Goal: Task Accomplishment & Management: Use online tool/utility

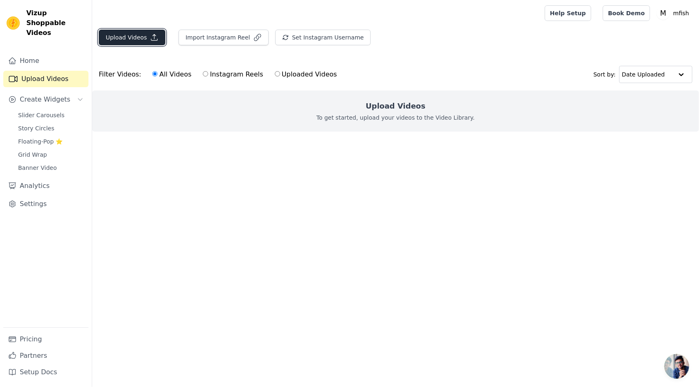
click at [137, 32] on button "Upload Videos" at bounding box center [132, 38] width 67 height 16
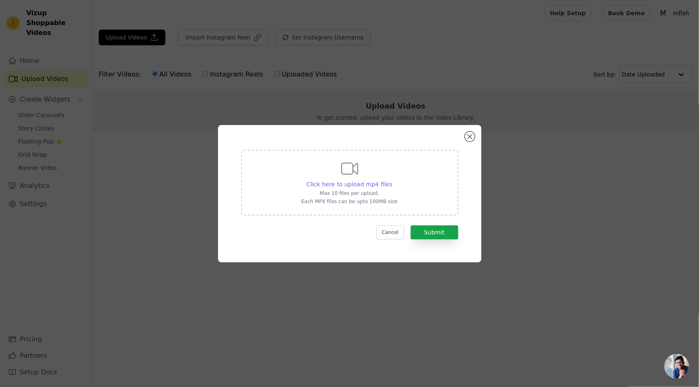
click at [352, 182] on span "Click here to upload mp4 files" at bounding box center [349, 184] width 86 height 7
click at [392, 180] on input "Click here to upload mp4 files Max 10 files per upload. Each MP4 files can be u…" at bounding box center [392, 180] width 0 height 0
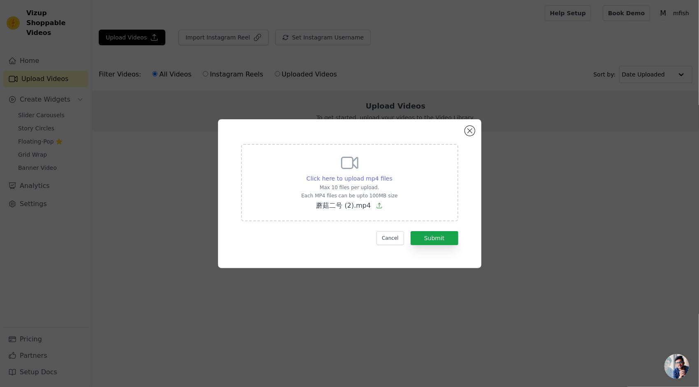
click at [361, 179] on span "Click here to upload mp4 files" at bounding box center [349, 178] width 86 height 7
click at [392, 174] on input "Click here to upload mp4 files [PERSON_NAME] 10 files per upload. Each MP4 file…" at bounding box center [392, 174] width 0 height 0
type input "C:\fakepath\蘑菇二号 (3).mp4"
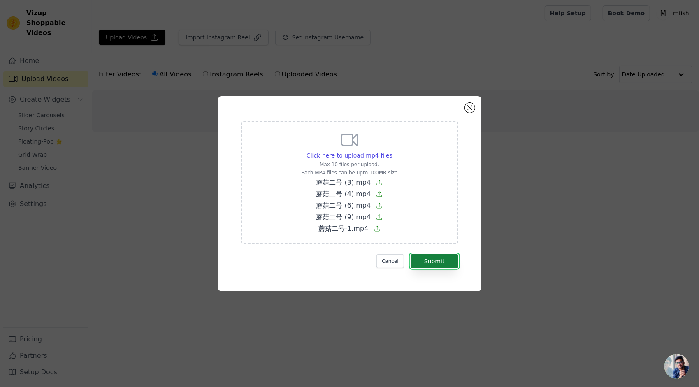
click at [443, 261] on button "Submit" at bounding box center [434, 261] width 48 height 14
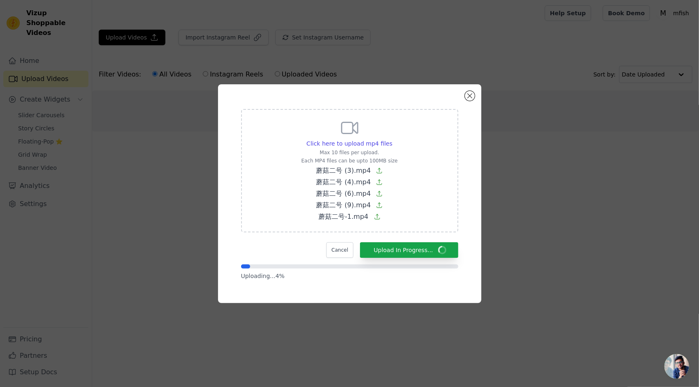
click at [404, 95] on div "Click here to upload mp4 files [PERSON_NAME] 10 files per upload. Each MP4 file…" at bounding box center [349, 193] width 263 height 219
click at [375, 95] on div "Click here to upload mp4 files [PERSON_NAME] 10 files per upload. Each MP4 file…" at bounding box center [349, 193] width 263 height 219
click at [404, 101] on div "Click here to upload mp4 files [PERSON_NAME] 10 files per upload. Each MP4 file…" at bounding box center [350, 193] width 234 height 189
click at [402, 102] on div "Click here to upload mp4 files [PERSON_NAME] 10 files per upload. Each MP4 file…" at bounding box center [350, 193] width 234 height 189
click at [290, 243] on div "Cancel Upload In Progress..." at bounding box center [349, 250] width 217 height 16
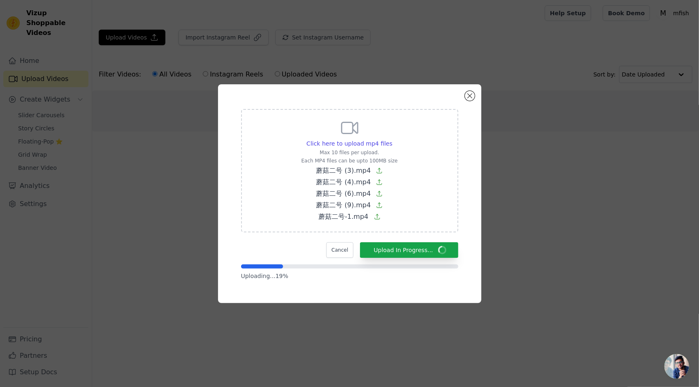
click at [463, 236] on div "Click here to upload mp4 files [PERSON_NAME] 10 files per upload. Each MP4 file…" at bounding box center [350, 193] width 234 height 189
click at [410, 100] on div "Click here to upload mp4 files [PERSON_NAME] 10 files per upload. Each MP4 file…" at bounding box center [350, 193] width 234 height 189
click at [406, 95] on div "Click here to upload mp4 files [PERSON_NAME] 10 files per upload. Each MP4 file…" at bounding box center [349, 193] width 263 height 219
click at [401, 95] on div "Click here to upload mp4 files [PERSON_NAME] 10 files per upload. Each MP4 file…" at bounding box center [349, 193] width 263 height 219
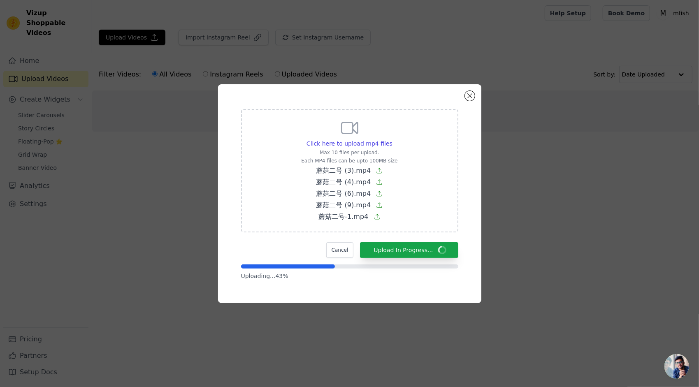
click at [395, 99] on div "Click here to upload mp4 files [PERSON_NAME] 10 files per upload. Each MP4 file…" at bounding box center [350, 193] width 234 height 189
click at [391, 102] on div "Click here to upload mp4 files [PERSON_NAME] 10 files per upload. Each MP4 file…" at bounding box center [350, 193] width 234 height 189
click at [396, 93] on div "Click here to upload mp4 files [PERSON_NAME] 10 files per upload. Each MP4 file…" at bounding box center [349, 193] width 263 height 219
click at [137, 196] on div "Click here to upload mp4 files [PERSON_NAME] 10 files per upload. Each MP4 file…" at bounding box center [349, 193] width 672 height 245
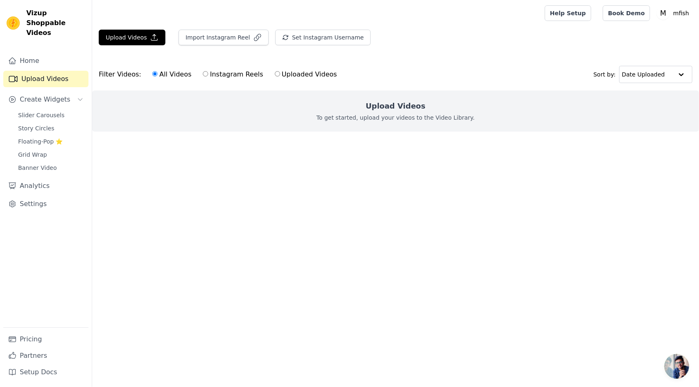
click at [436, 165] on html "Vizup Shoppable Videos Home Upload Videos Create Widgets Slider Carousels Story…" at bounding box center [349, 82] width 699 height 165
click at [134, 41] on button "Upload Videos" at bounding box center [132, 38] width 67 height 16
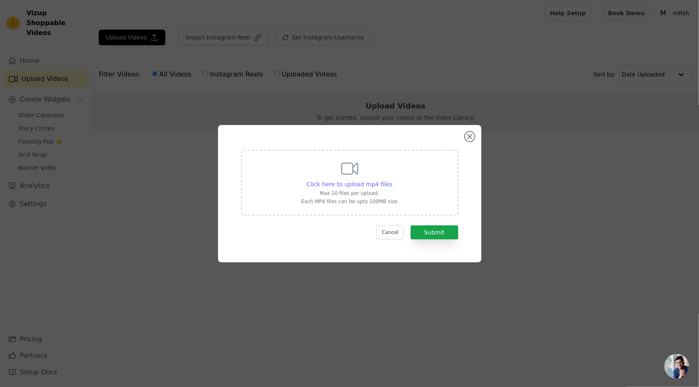
click at [376, 186] on span "Click here to upload mp4 files" at bounding box center [349, 184] width 86 height 7
click at [392, 180] on input "Click here to upload mp4 files Max 10 files per upload. Each MP4 files can be u…" at bounding box center [392, 180] width 0 height 0
type input "C:\fakepath\蘑菇二号 (2).mp4"
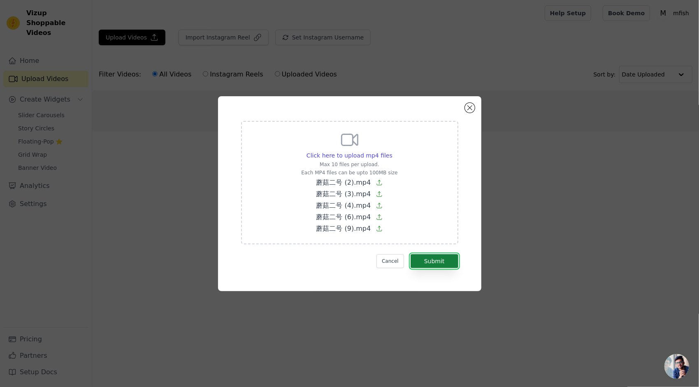
click at [428, 260] on button "Submit" at bounding box center [434, 261] width 48 height 14
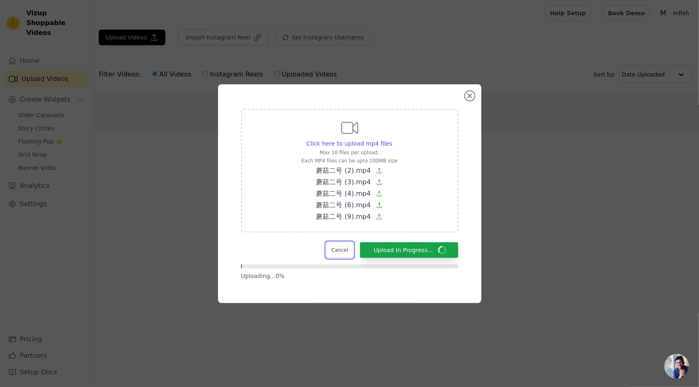
click at [341, 251] on button "Cancel" at bounding box center [340, 250] width 28 height 16
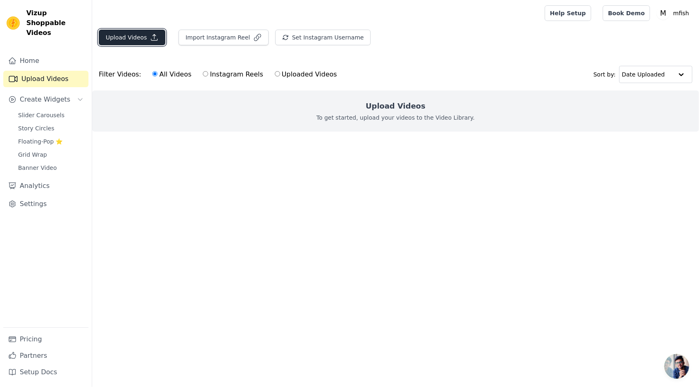
click at [139, 37] on button "Upload Videos" at bounding box center [132, 38] width 67 height 16
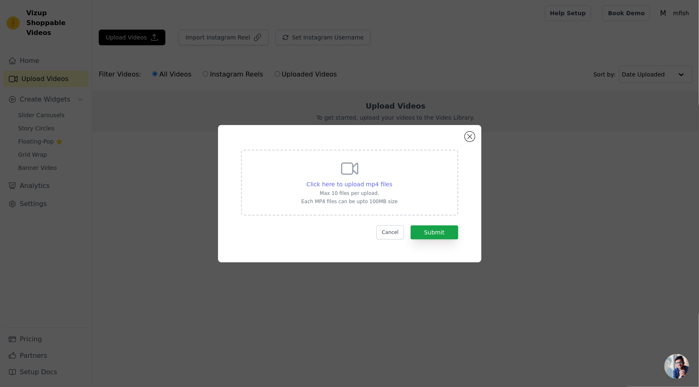
click at [346, 185] on span "Click here to upload mp4 files" at bounding box center [349, 184] width 86 height 7
click at [392, 180] on input "Click here to upload mp4 files Max 10 files per upload. Each MP4 files can be u…" at bounding box center [392, 180] width 0 height 0
type input "C:\fakepath\蘑菇二号 (2).mp4"
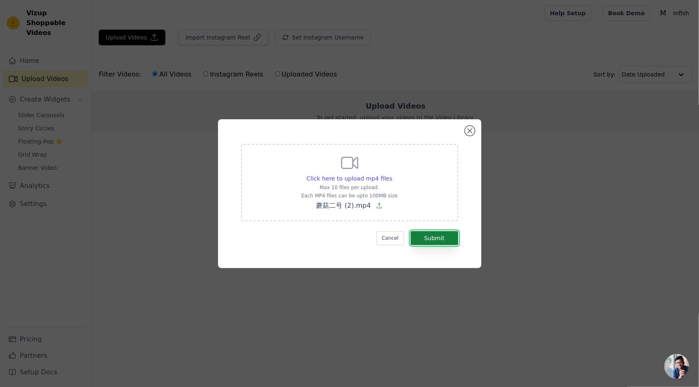
click at [431, 234] on button "Submit" at bounding box center [434, 238] width 48 height 14
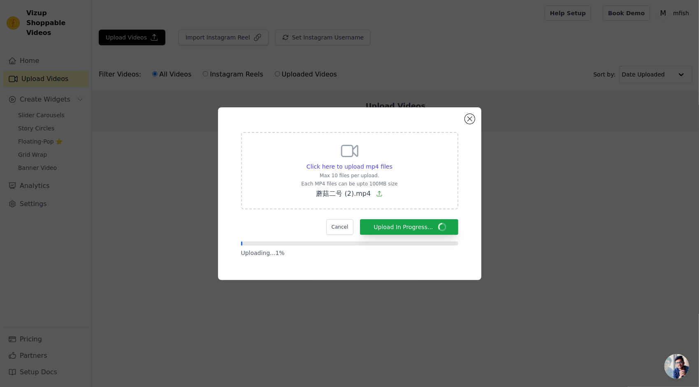
click at [417, 123] on div "Click here to upload mp4 files [PERSON_NAME] 10 files per upload. Each MP4 file…" at bounding box center [350, 193] width 234 height 143
click at [674, 367] on span "开放式聊天" at bounding box center [676, 366] width 25 height 25
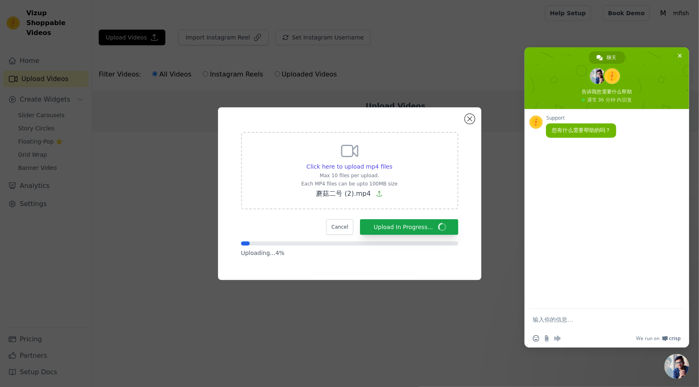
click at [553, 318] on textarea "输入你的信息…" at bounding box center [599, 319] width 132 height 21
click at [336, 231] on button "Cancel" at bounding box center [340, 227] width 28 height 16
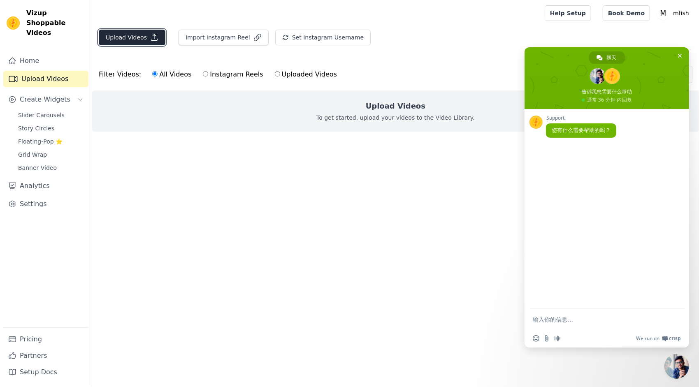
click at [143, 36] on button "Upload Videos" at bounding box center [132, 38] width 67 height 16
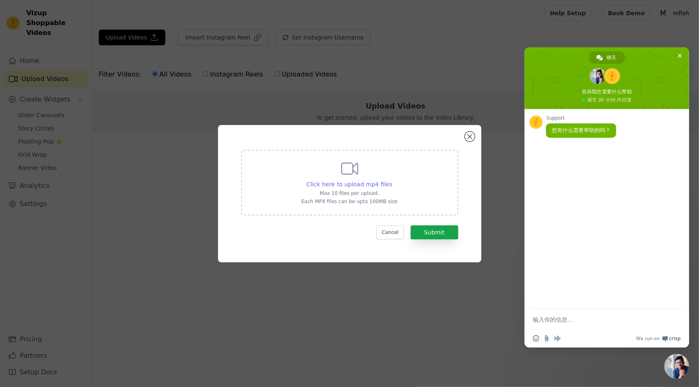
click at [355, 188] on div "Click here to upload mp4 files" at bounding box center [349, 184] width 86 height 8
click at [392, 180] on input "Click here to upload mp4 files Max 10 files per upload. Each MP4 files can be u…" at bounding box center [392, 180] width 0 height 0
type input "C:\fakepath\蘑菇二号 (2).mp4"
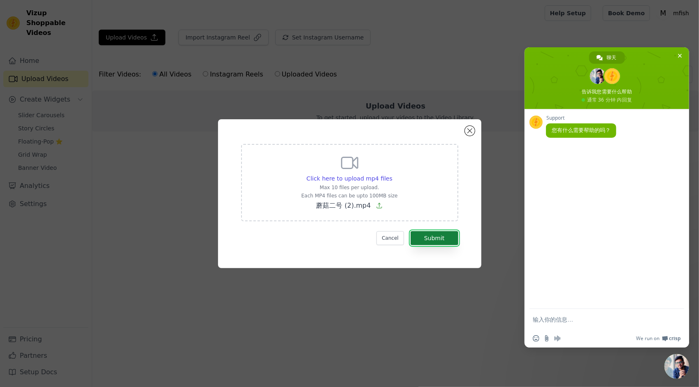
click at [427, 234] on button "Submit" at bounding box center [434, 238] width 48 height 14
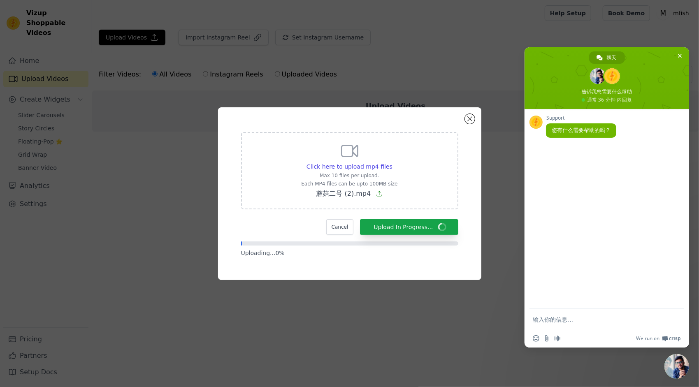
click at [557, 322] on textarea "输入你的信息…" at bounding box center [599, 319] width 132 height 21
click at [548, 316] on textarea "输入你的信息…" at bounding box center [599, 319] width 132 height 21
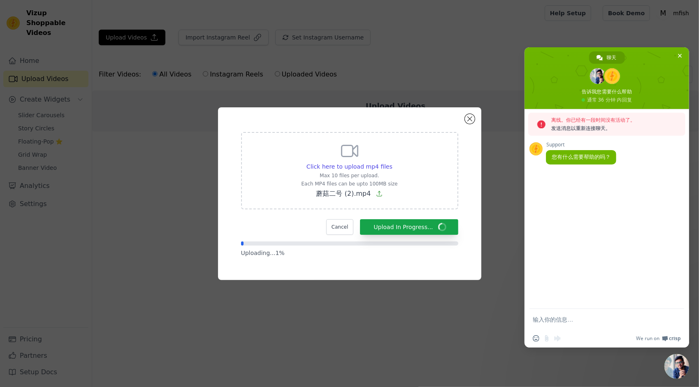
click at [556, 319] on textarea "输入你的信息…" at bounding box center [599, 319] width 132 height 21
click at [577, 238] on div "Support 您有什么需要帮助的吗？" at bounding box center [606, 209] width 165 height 200
click at [684, 370] on span "关闭聊天" at bounding box center [676, 366] width 25 height 25
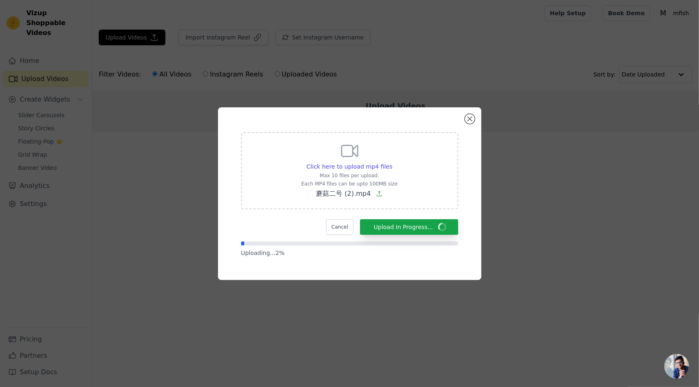
click at [679, 368] on span "开放式聊天" at bounding box center [676, 366] width 25 height 25
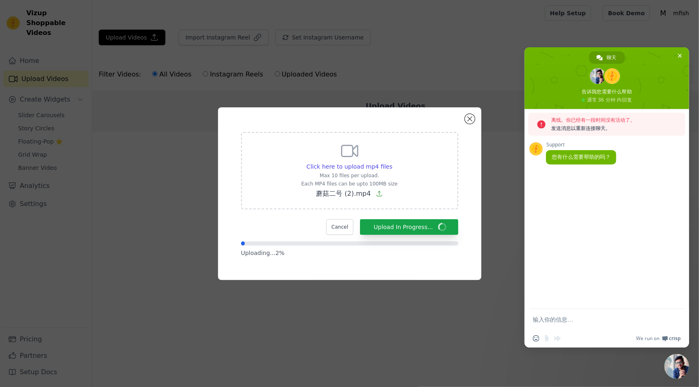
click at [575, 316] on textarea "输入你的信息…" at bounding box center [599, 319] width 132 height 21
click at [556, 319] on textarea "输入你的信息…" at bounding box center [599, 319] width 132 height 21
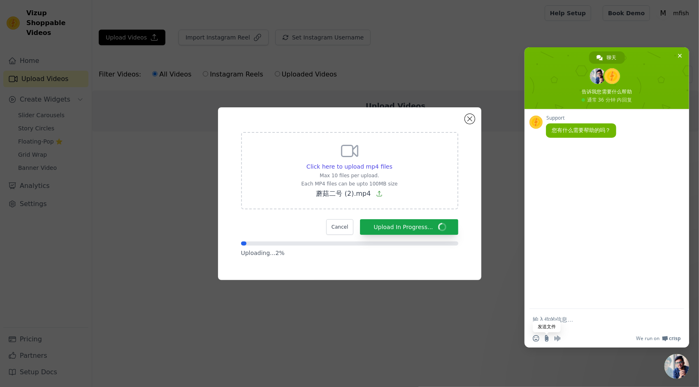
click at [547, 338] on input "发送文件" at bounding box center [546, 338] width 7 height 7
click at [580, 319] on textarea "输入你的信息…" at bounding box center [599, 319] width 132 height 21
click at [583, 322] on textarea "输入你的信息…" at bounding box center [599, 319] width 132 height 21
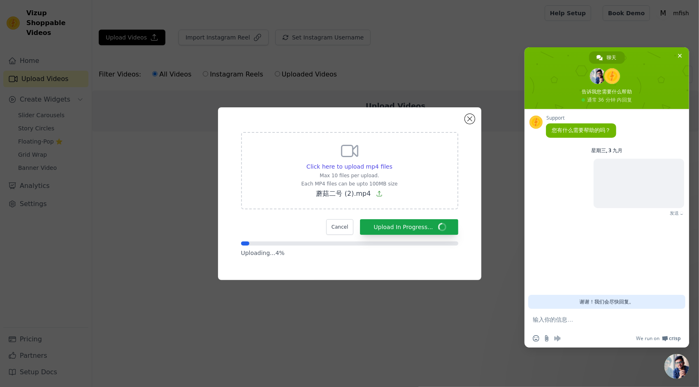
click at [583, 322] on textarea "输入你的信息…" at bounding box center [599, 319] width 132 height 21
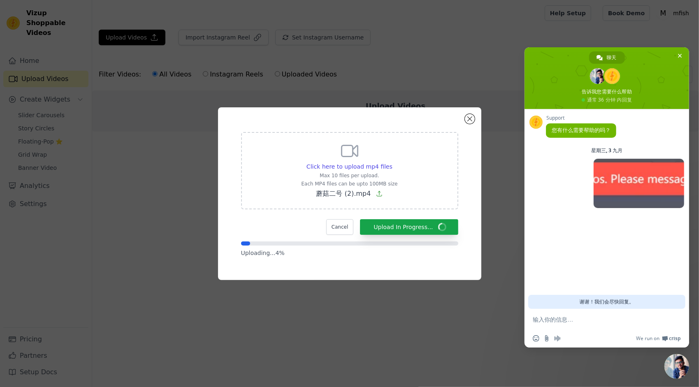
click at [575, 322] on textarea "输入你的信息…" at bounding box center [599, 319] width 132 height 21
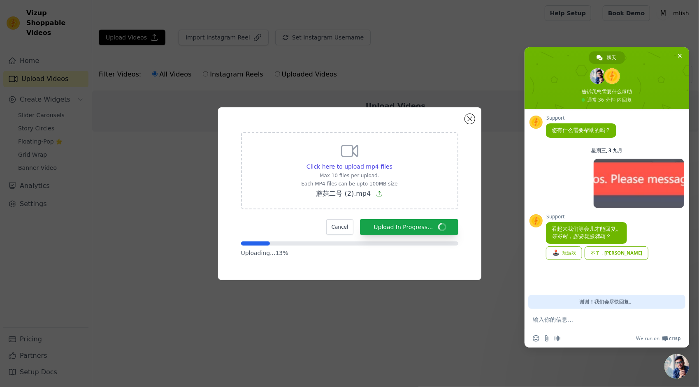
click at [580, 320] on textarea "输入你的信息…" at bounding box center [599, 319] width 132 height 21
click at [599, 255] on link "不了，[PERSON_NAME]" at bounding box center [616, 253] width 64 height 14
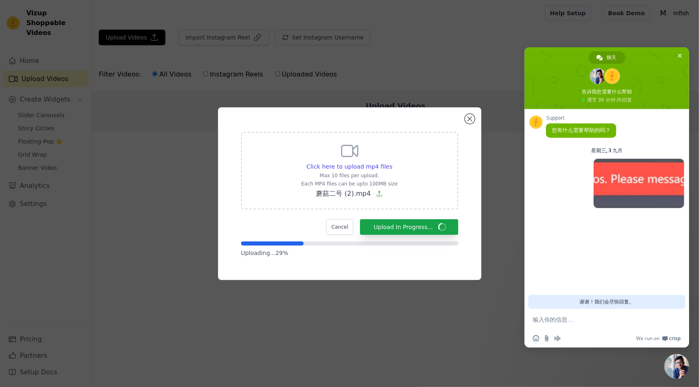
click at [410, 122] on div "Click here to upload mp4 files [PERSON_NAME] 10 files per upload. Each MP4 file…" at bounding box center [350, 193] width 234 height 143
click at [382, 195] on p "蘑菇二号 (2).mp4" at bounding box center [349, 194] width 96 height 10
click at [392, 162] on input "Click here to upload mp4 files [PERSON_NAME] 10 files per upload. Each MP4 file…" at bounding box center [392, 162] width 0 height 0
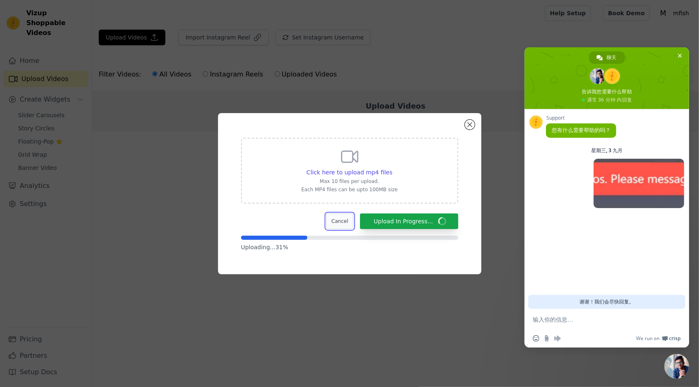
click at [340, 225] on button "Cancel" at bounding box center [340, 221] width 28 height 16
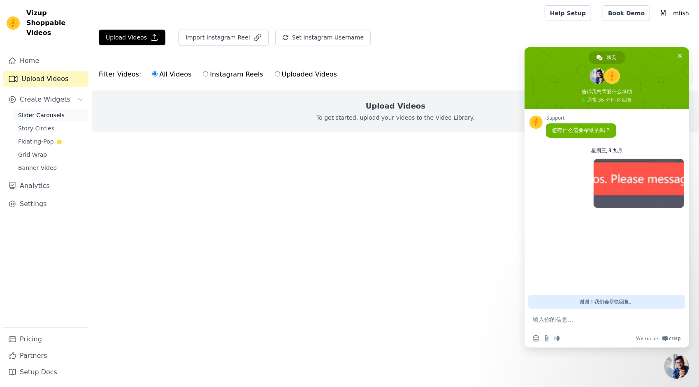
click at [44, 111] on span "Slider Carousels" at bounding box center [41, 115] width 46 height 8
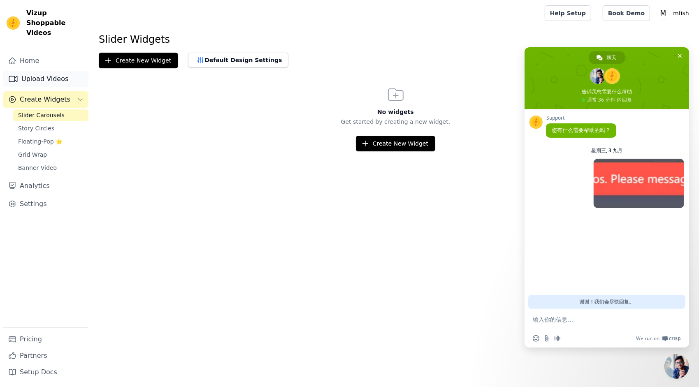
click at [66, 74] on link "Upload Videos" at bounding box center [45, 79] width 85 height 16
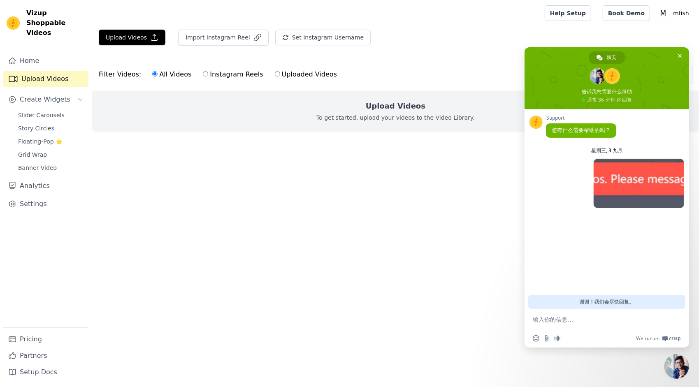
click at [208, 75] on label "Instagram Reels" at bounding box center [232, 74] width 61 height 11
click at [208, 75] on input "Instagram Reels" at bounding box center [205, 73] width 5 height 5
radio input "true"
click at [152, 74] on input "All Videos" at bounding box center [154, 73] width 5 height 5
radio input "true"
